Goal: Task Accomplishment & Management: Manage account settings

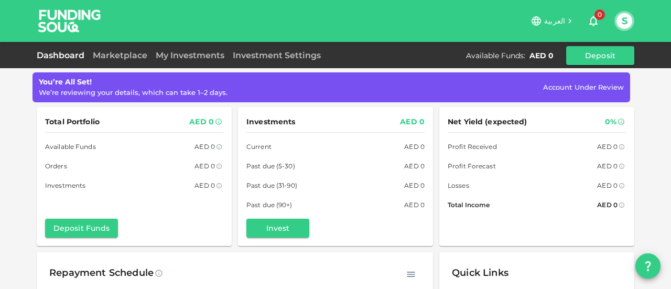
click at [627, 25] on button "S" at bounding box center [624, 21] width 16 height 16
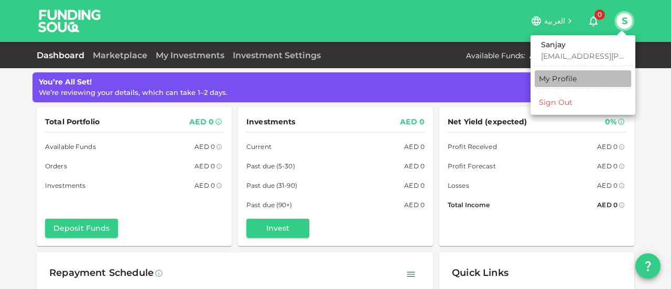
click at [573, 77] on div "My Profile" at bounding box center [558, 78] width 38 height 10
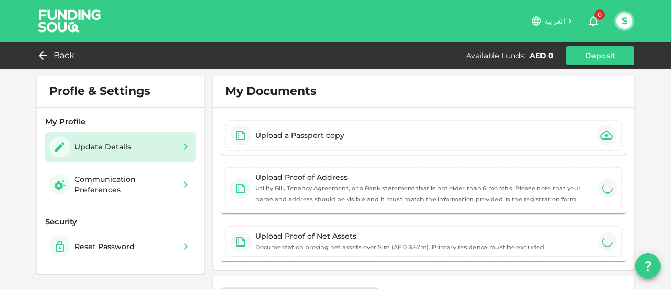
type input "⁦⁨[DATE]⁩⁩"
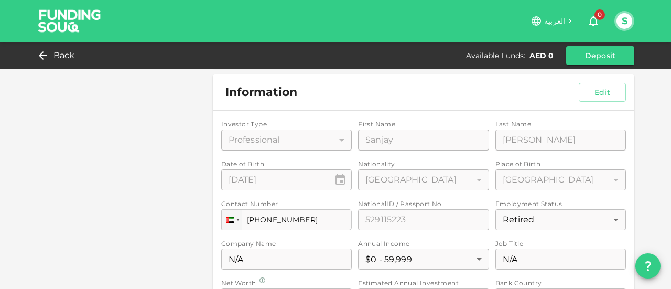
scroll to position [296, 0]
click at [63, 53] on span "Back" at bounding box center [63, 55] width 21 height 15
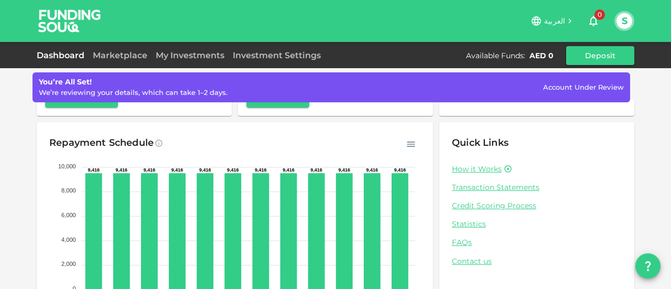
scroll to position [187, 0]
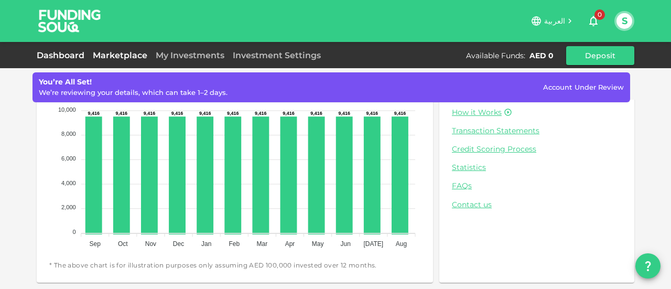
click at [125, 56] on link "Marketplace" at bounding box center [120, 55] width 63 height 10
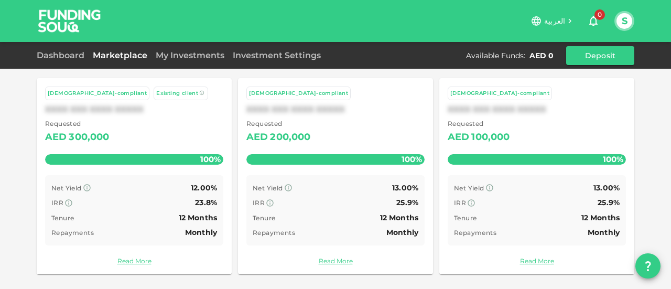
scroll to position [99, 0]
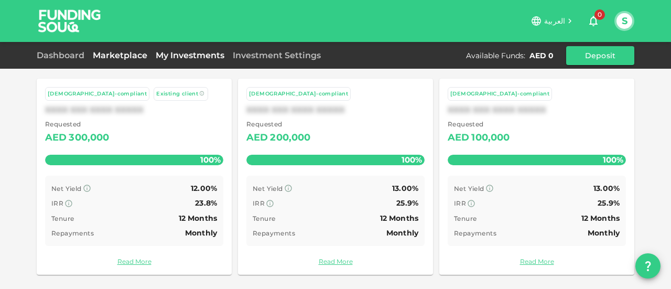
click at [197, 57] on link "My Investments" at bounding box center [189, 55] width 77 height 10
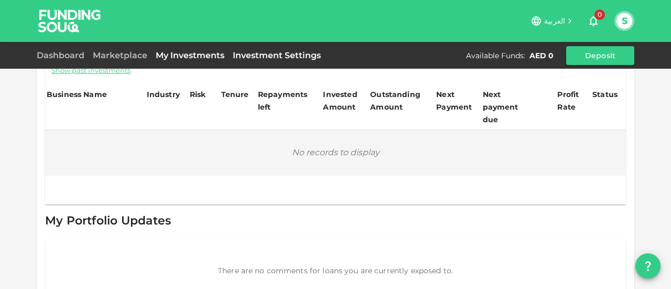
click at [272, 54] on link "Investment Settings" at bounding box center [276, 55] width 96 height 10
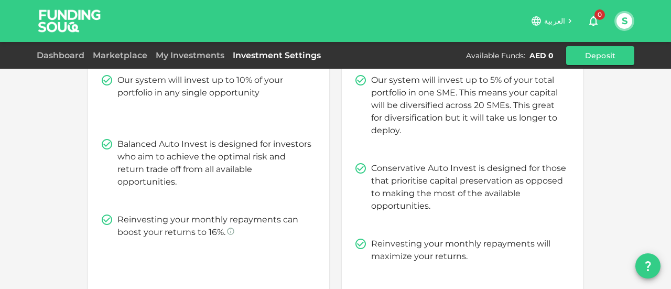
click at [101, 80] on icon at bounding box center [107, 80] width 13 height 13
click at [625, 28] on button "S" at bounding box center [624, 21] width 16 height 16
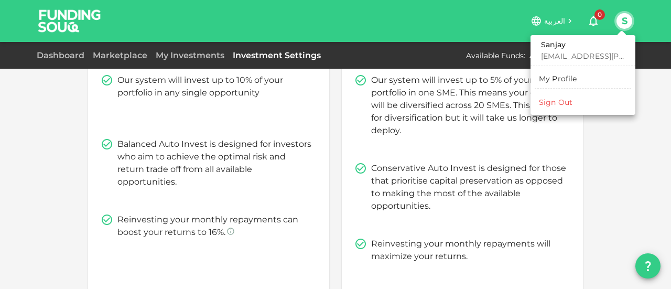
click at [566, 79] on div "My Profile" at bounding box center [558, 78] width 38 height 10
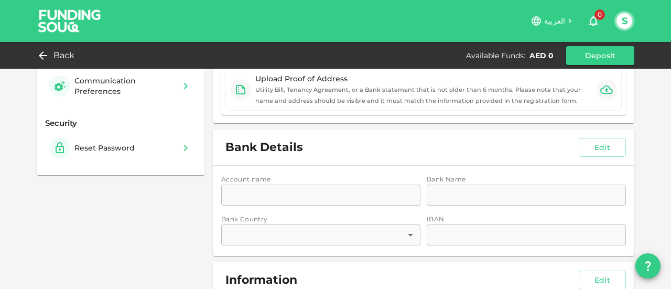
type input "2"
type input "Sanjay"
type input "[PERSON_NAME]"
type input "207"
type input "100"
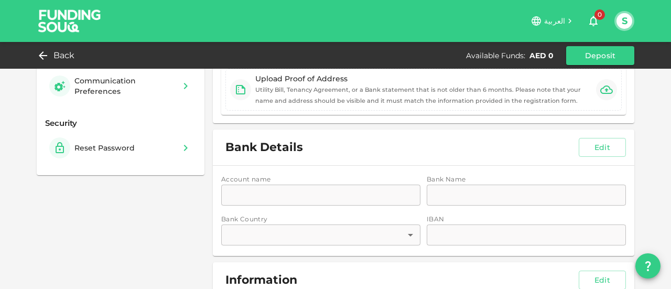
type input "529115223"
type input "16"
type input "N/A"
type input "1"
type input "N/A"
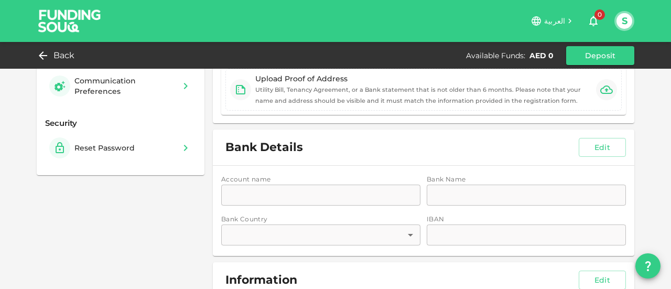
type input "2"
type input "5"
type input "2"
type input "1"
type input "2"
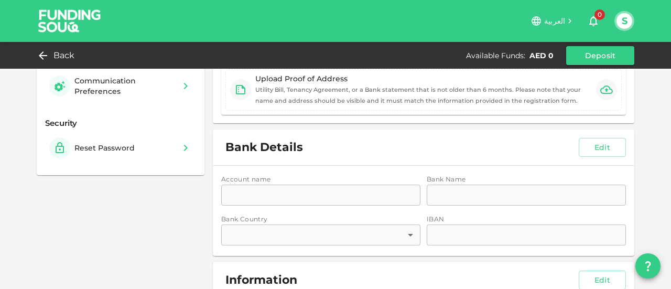
type input "10"
type input "1"
type input "[STREET_ADDRESS]"
type input "2"
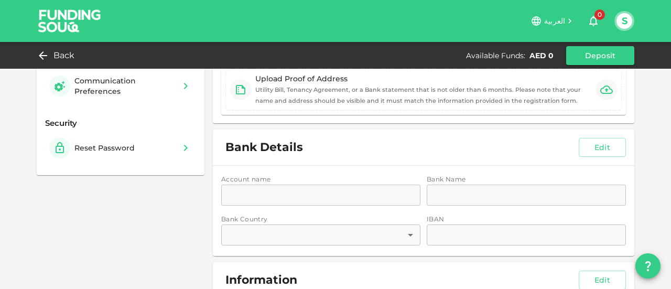
radio input "false"
radio input "true"
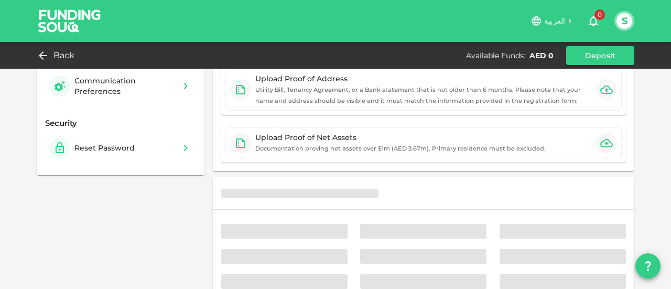
type input "⁦⁨[DATE]⁩⁩"
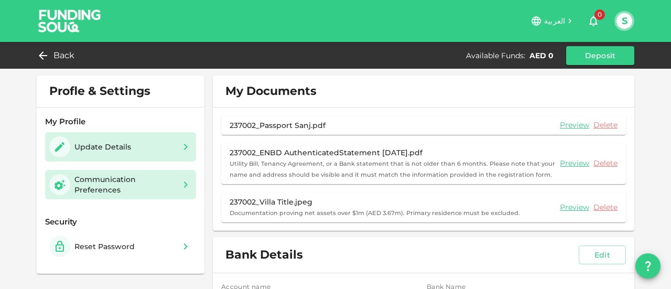
click at [100, 189] on div "Communication Preferences" at bounding box center [124, 184] width 101 height 21
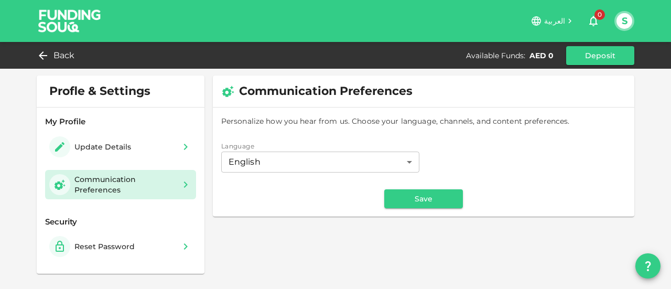
click at [626, 20] on button "S" at bounding box center [624, 21] width 16 height 16
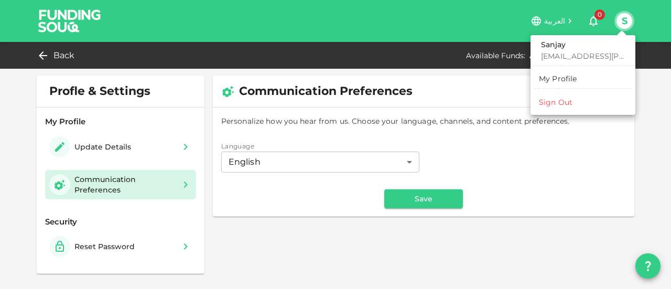
click at [540, 24] on div at bounding box center [335, 144] width 671 height 289
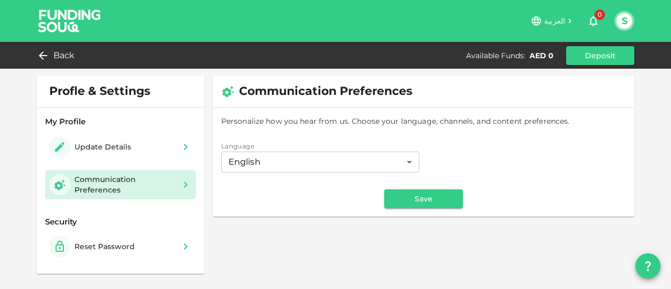
click at [540, 24] on icon at bounding box center [535, 20] width 9 height 9
click at [60, 52] on span "Back" at bounding box center [63, 55] width 21 height 15
